Goal: Obtain resource: Download file/media

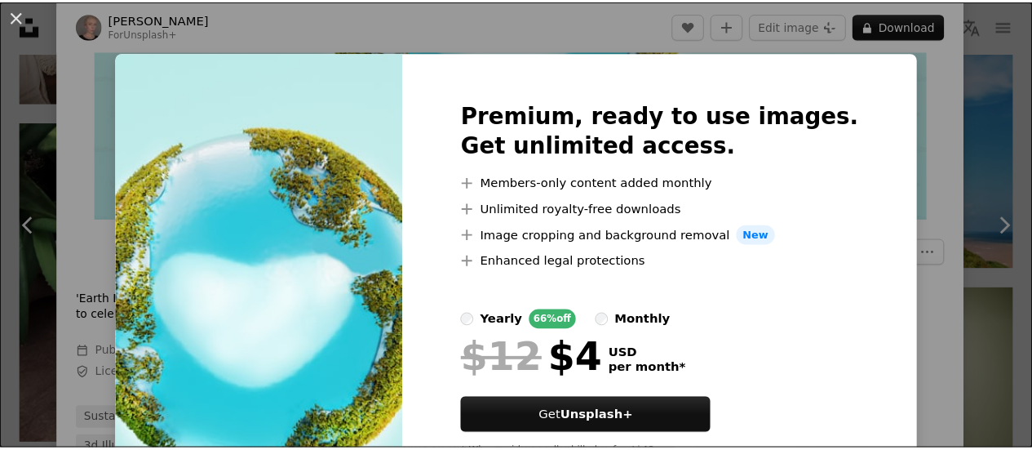
scroll to position [73, 0]
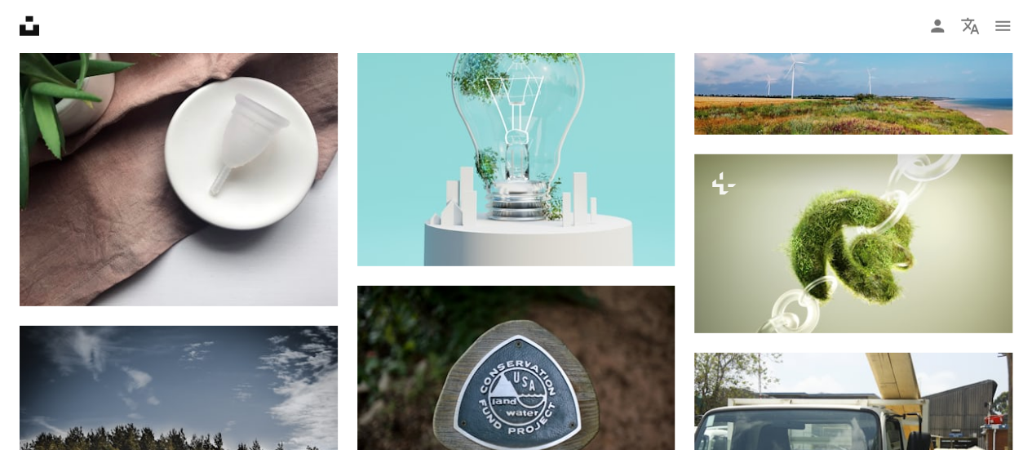
scroll to position [12159, 0]
